Goal: Understand process/instructions

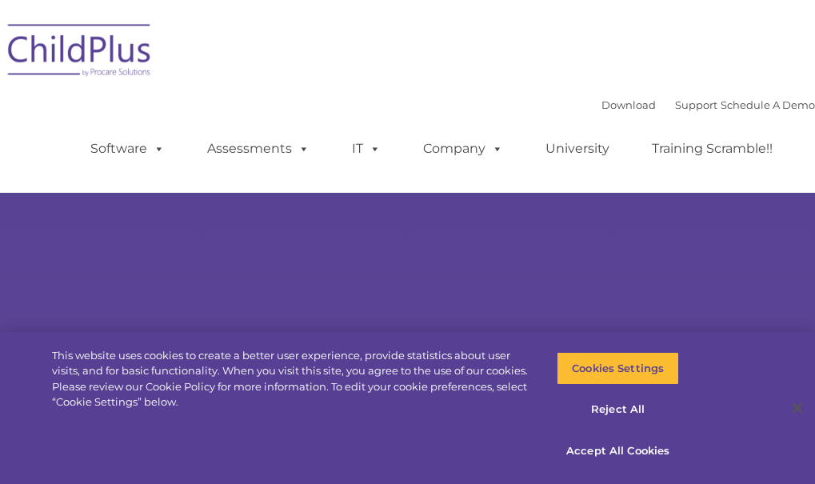
type input ""
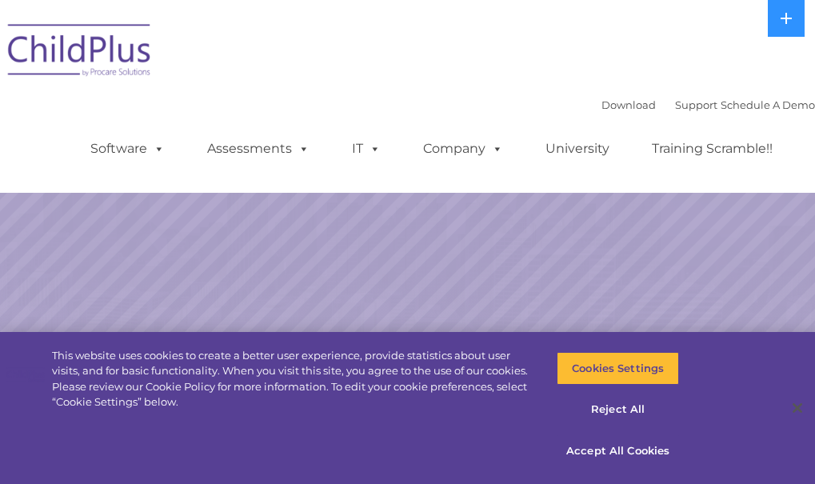
select select "MEDIUM"
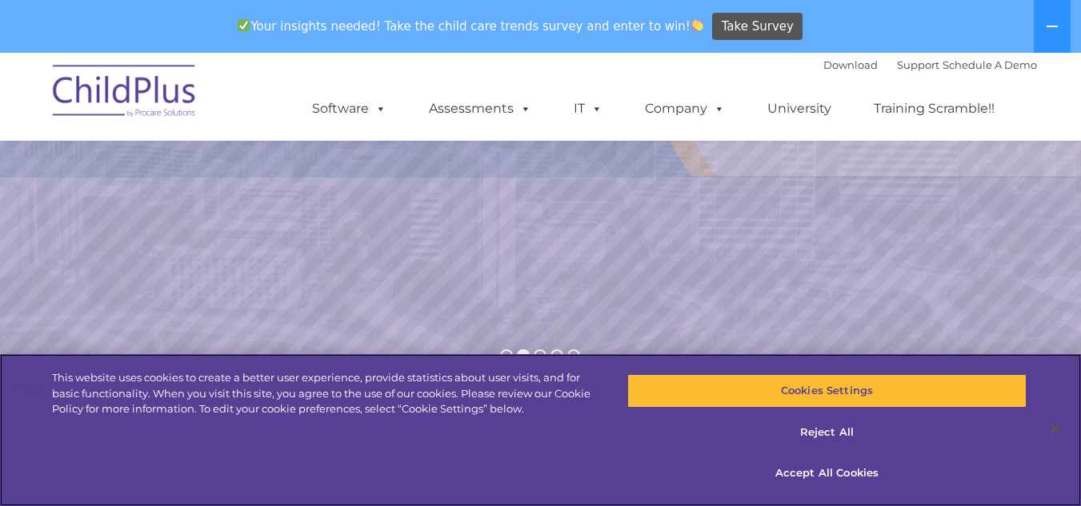
scroll to position [379, 0]
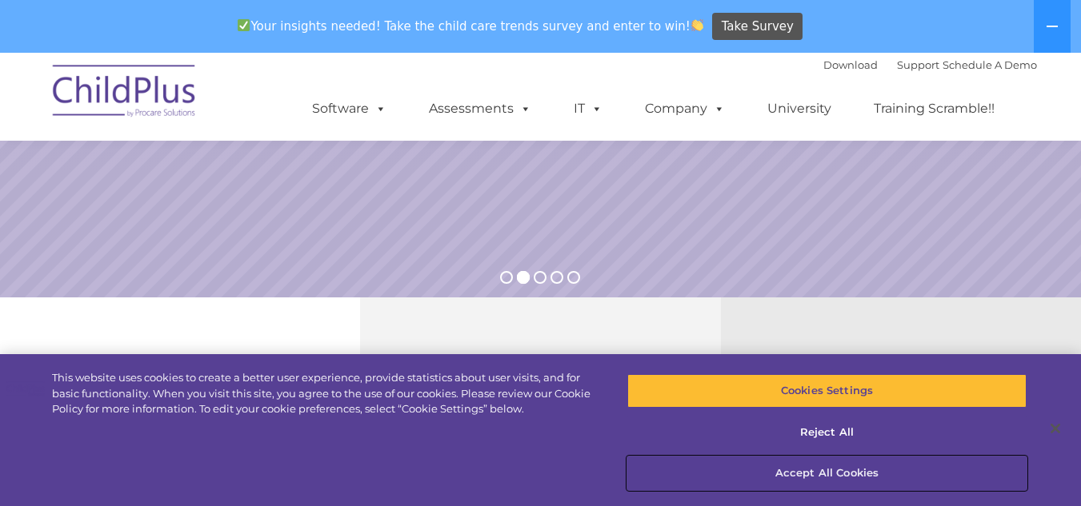
click at [810, 468] on button "Accept All Cookies" at bounding box center [827, 474] width 400 height 34
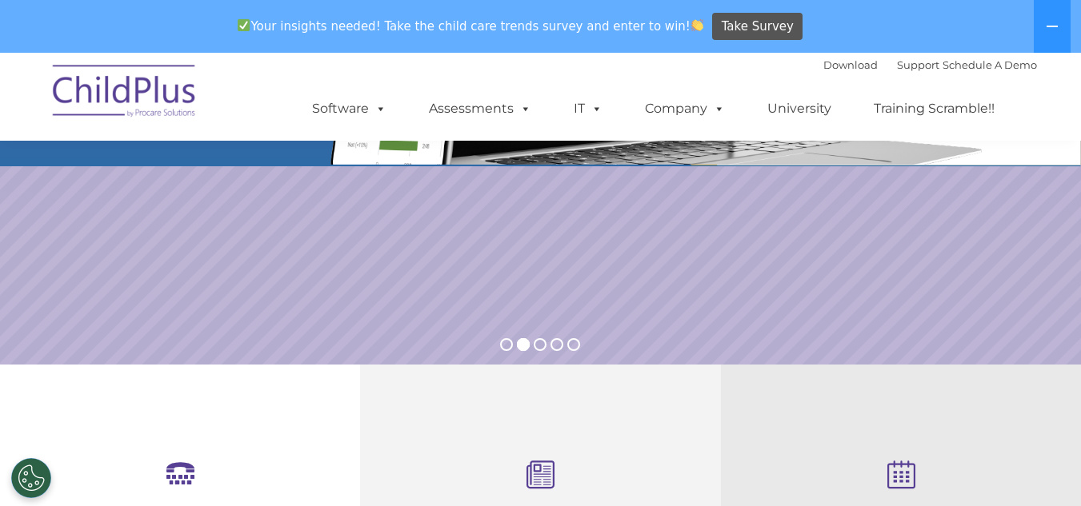
scroll to position [310, 0]
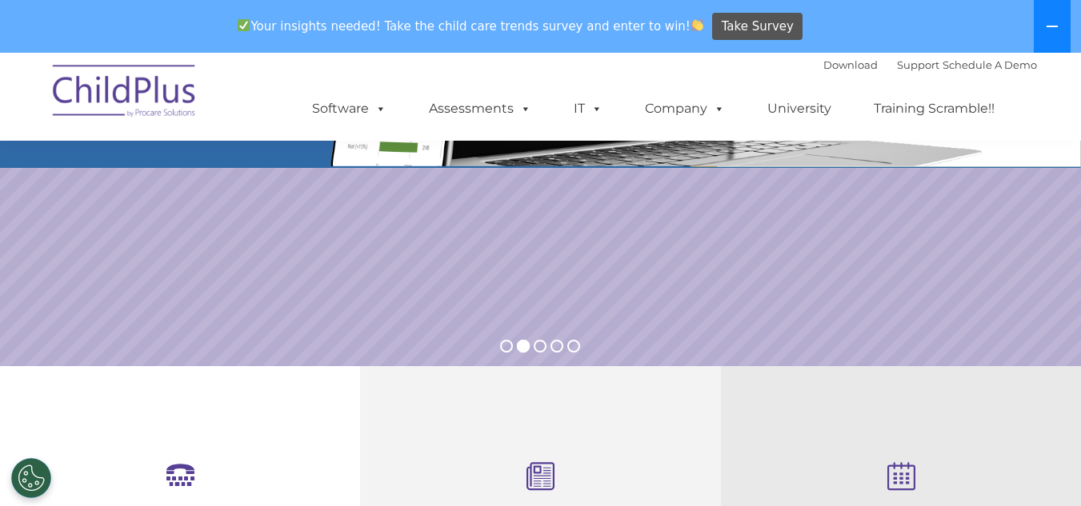
click at [814, 25] on icon at bounding box center [1052, 26] width 13 height 13
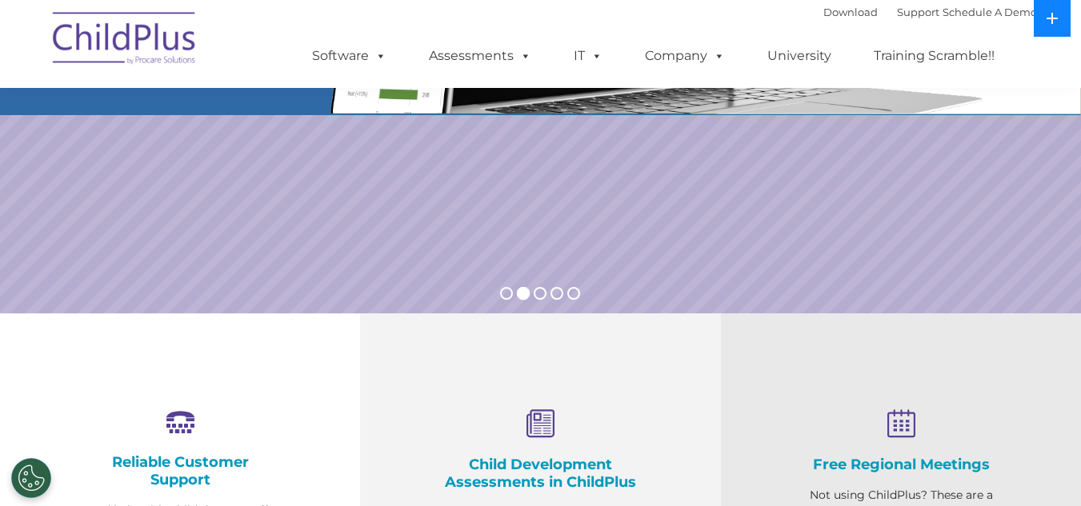
click at [814, 25] on button at bounding box center [1052, 18] width 37 height 37
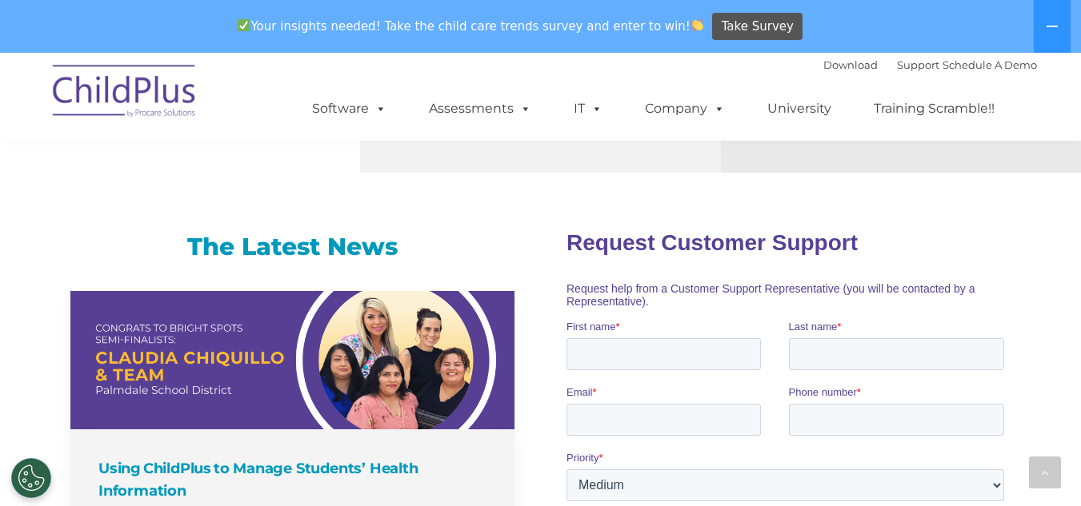
scroll to position [958, 0]
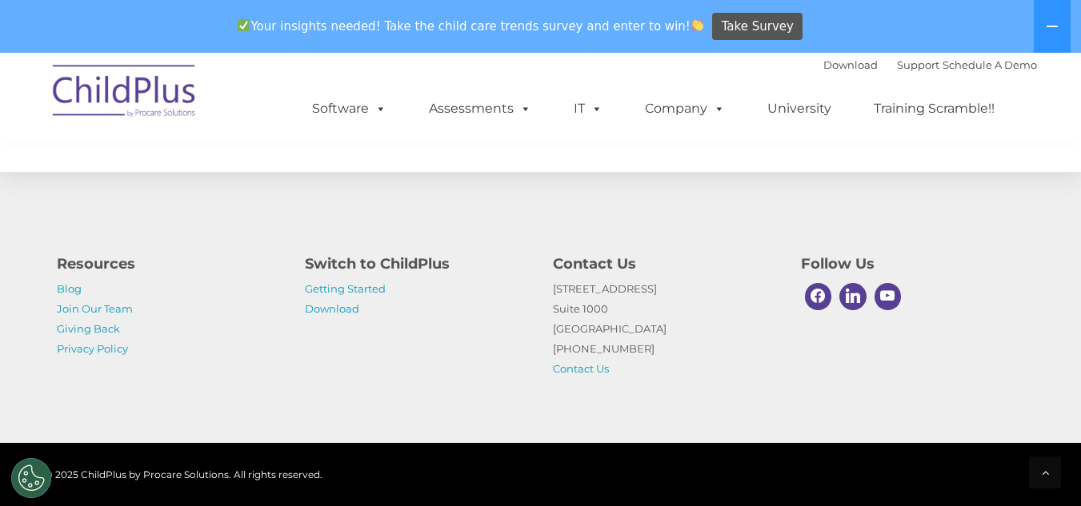
scroll to position [1908, 0]
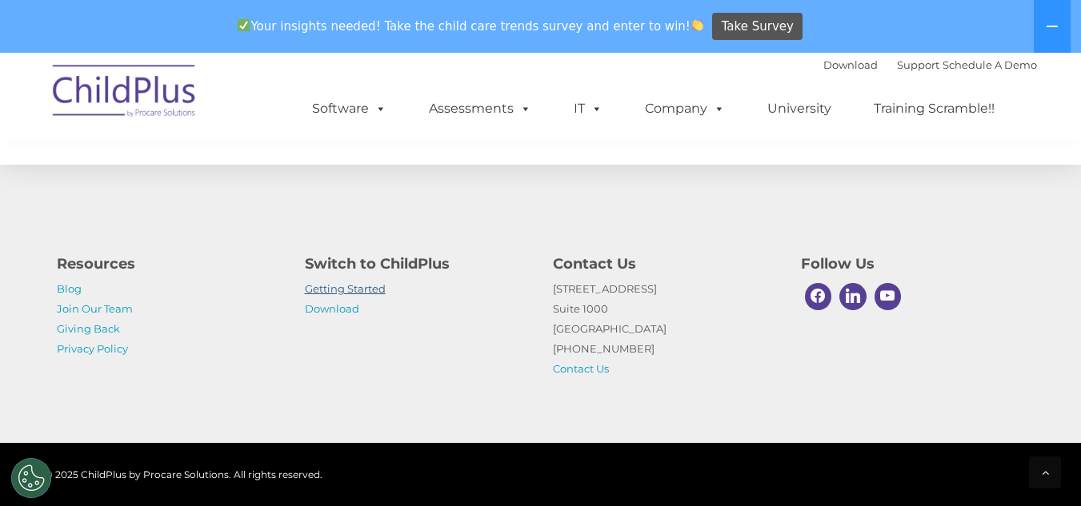
click at [362, 293] on link "Getting Started" at bounding box center [345, 288] width 81 height 13
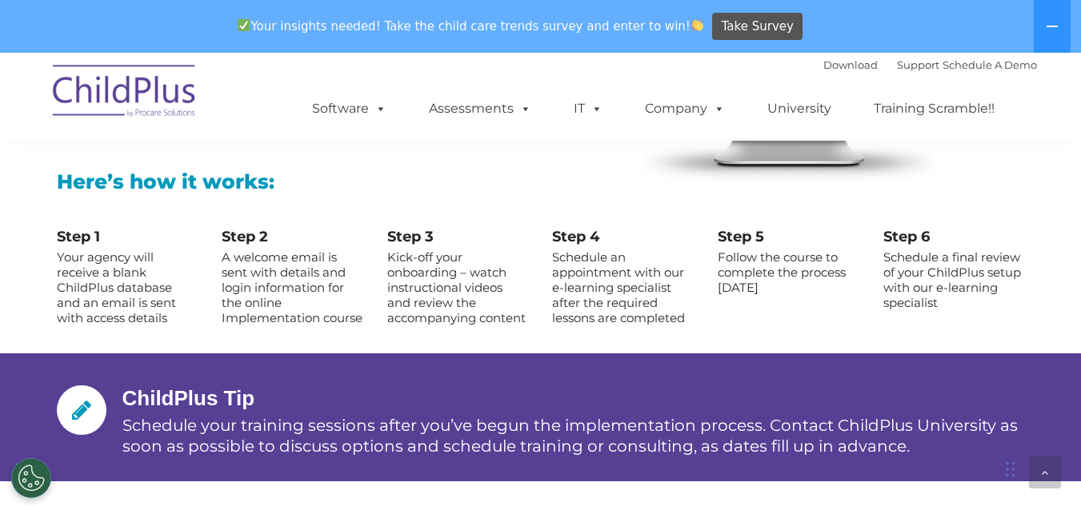
scroll to position [1763, 0]
